Goal: Information Seeking & Learning: Check status

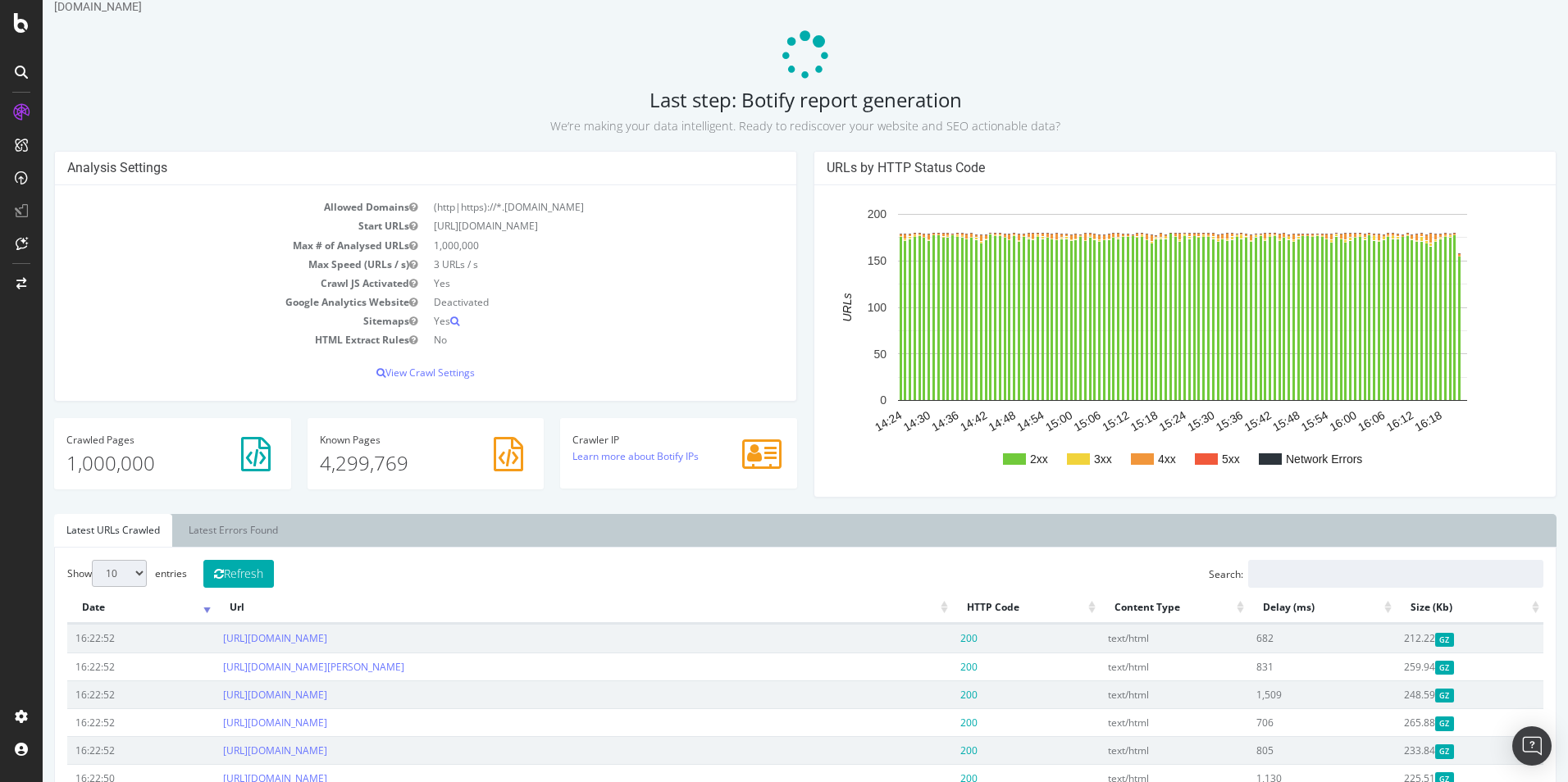
click at [807, 102] on h2 "Last step: Botify report generation We’re making your data intelligent. Ready t…" at bounding box center [805, 112] width 1502 height 46
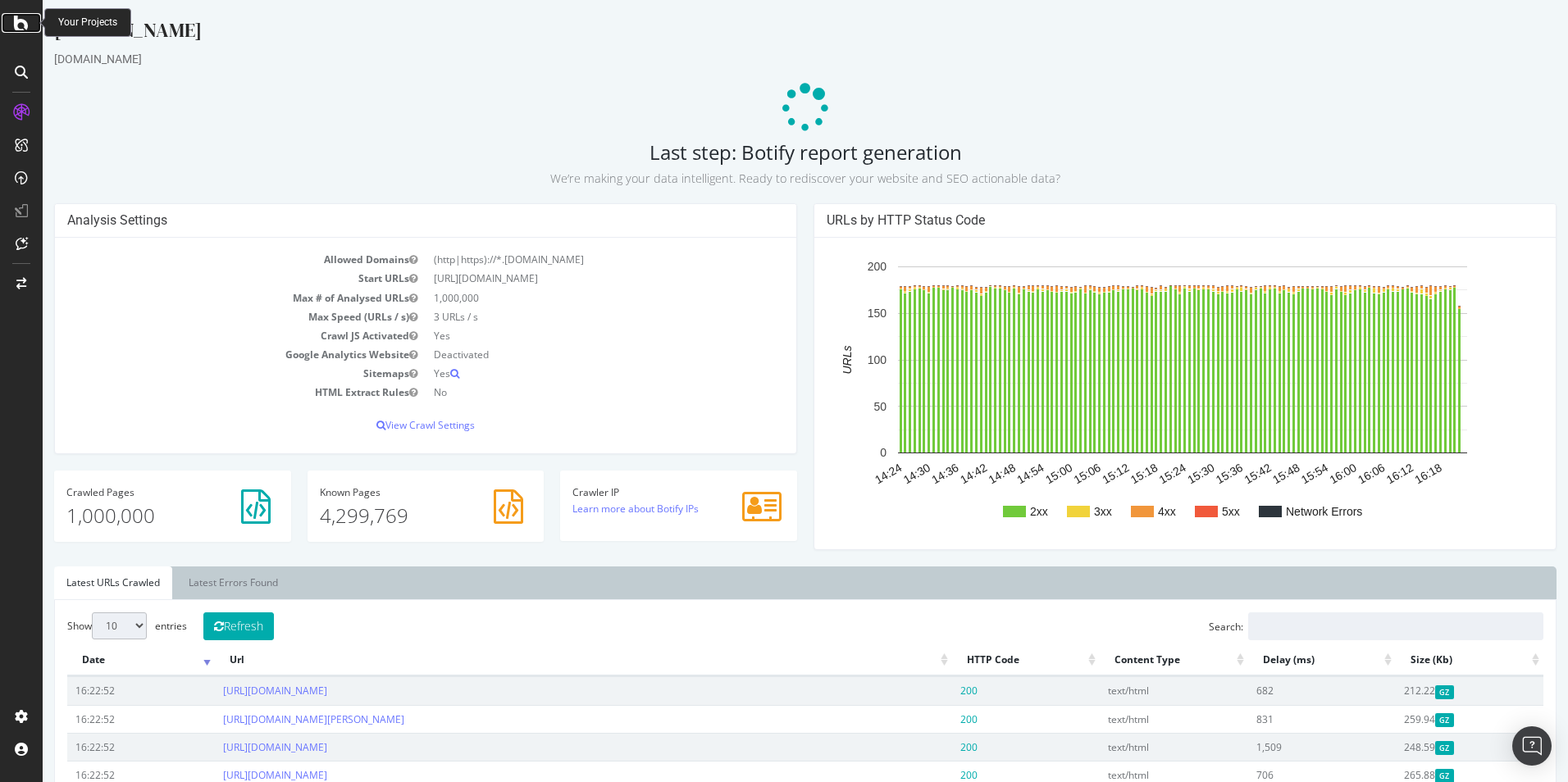
click at [22, 23] on icon at bounding box center [22, 23] width 15 height 19
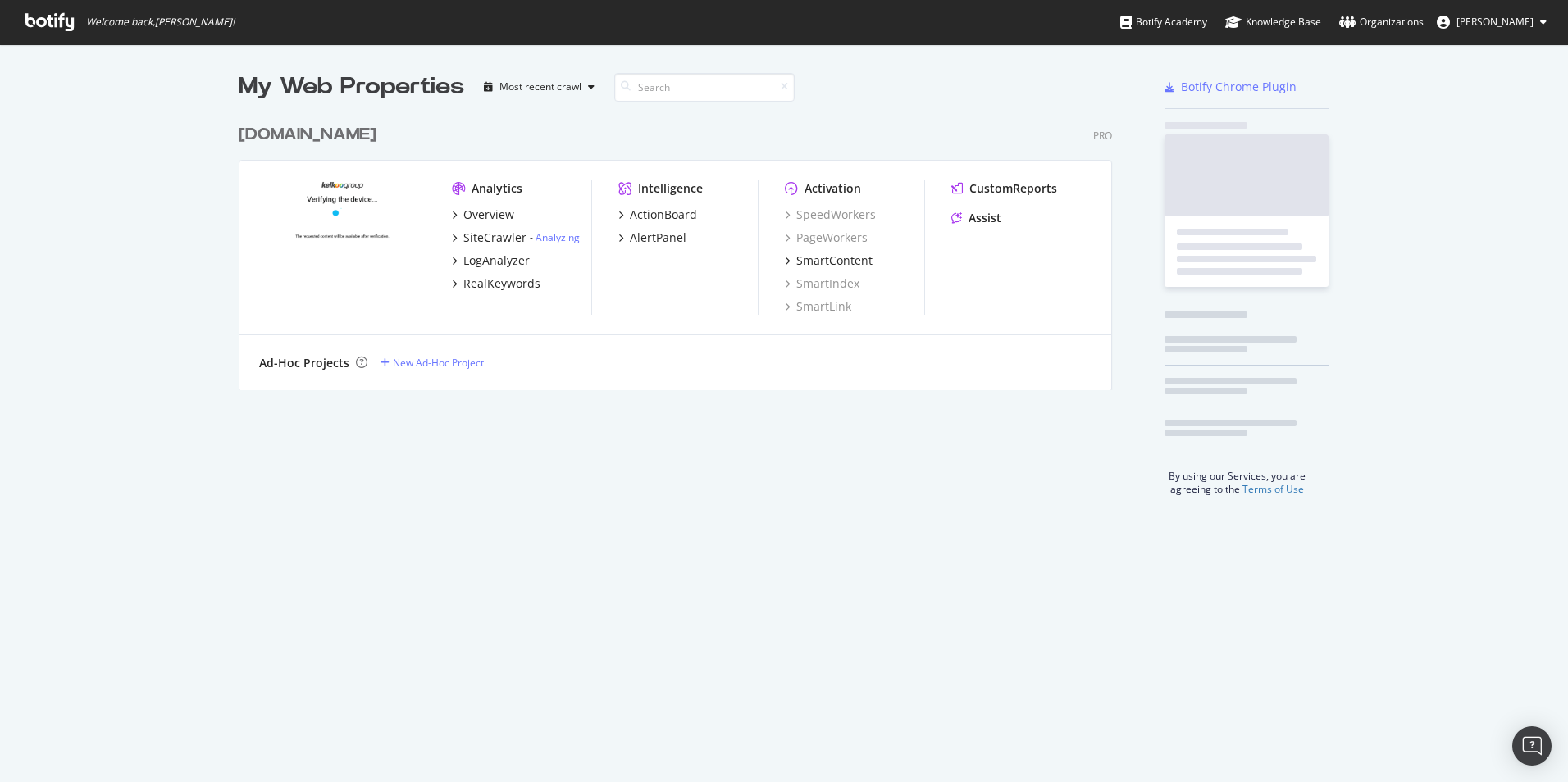
scroll to position [770, 1543]
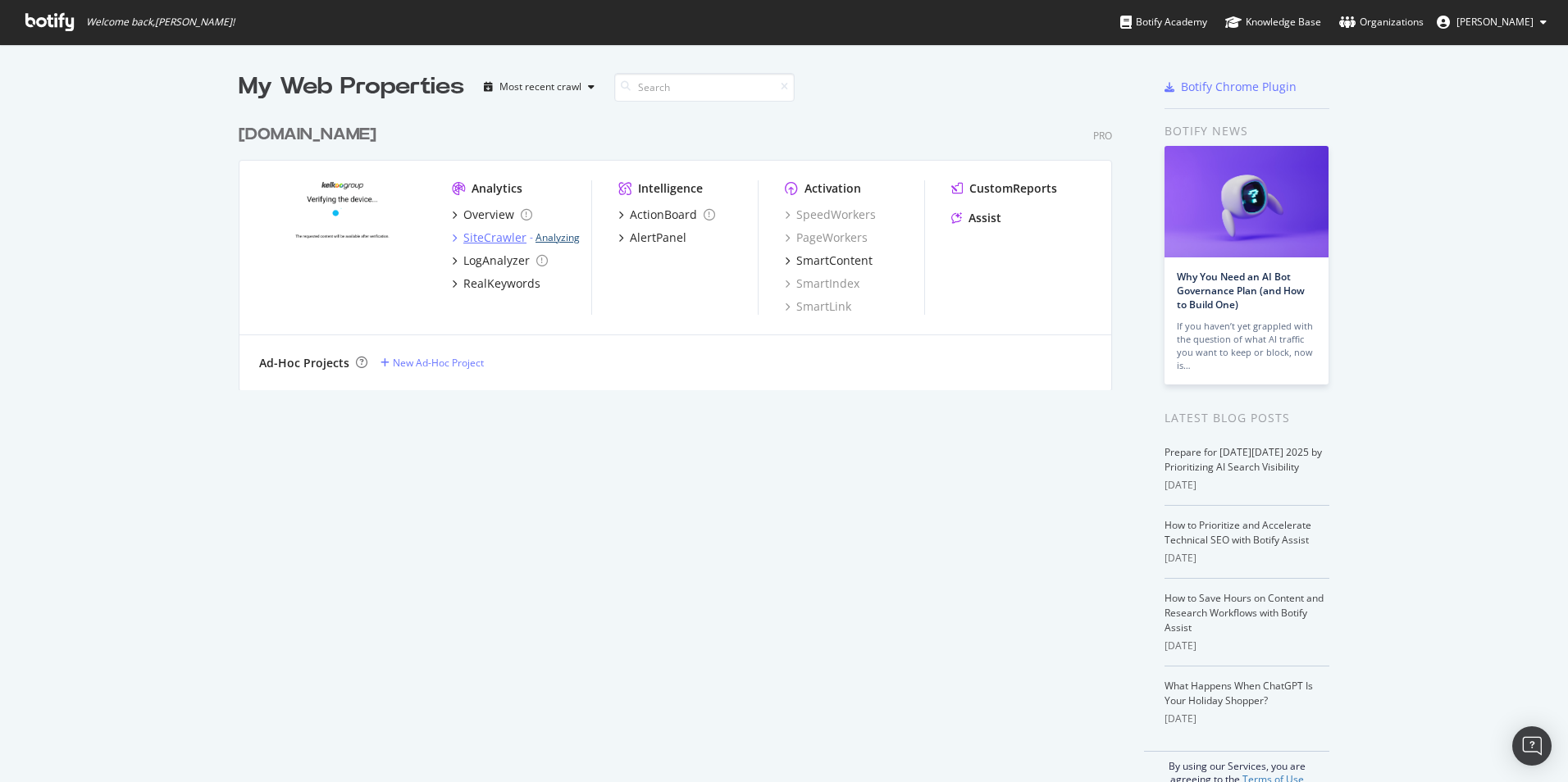
click at [553, 238] on link "Analyzing" at bounding box center [557, 237] width 44 height 14
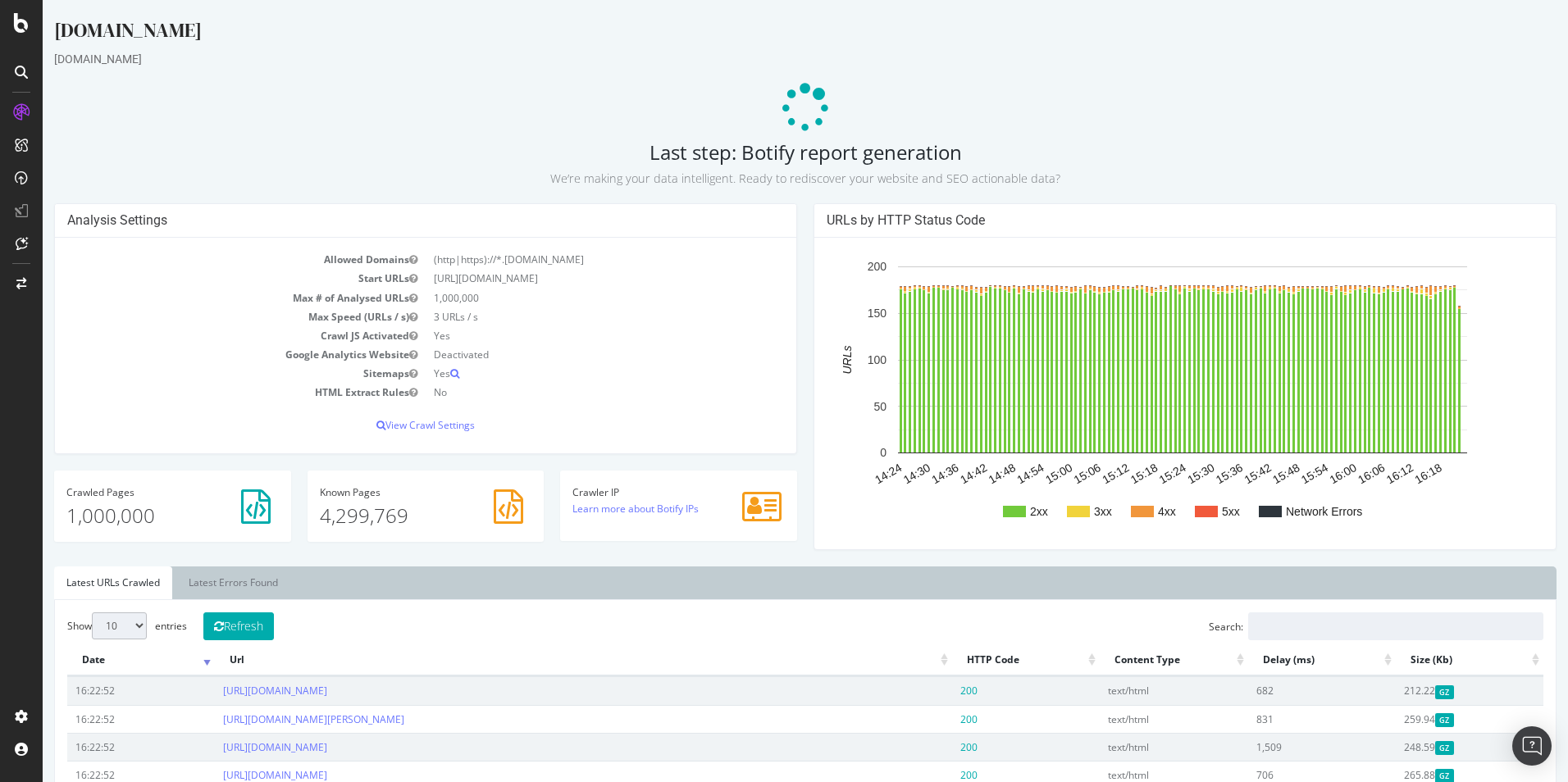
drag, startPoint x: 642, startPoint y: 148, endPoint x: 970, endPoint y: 161, distance: 328.3
click at [970, 161] on h2 "Last step: Botify report generation We’re making your data intelligent. Ready t…" at bounding box center [805, 164] width 1502 height 46
